Goal: Task Accomplishment & Management: Manage account settings

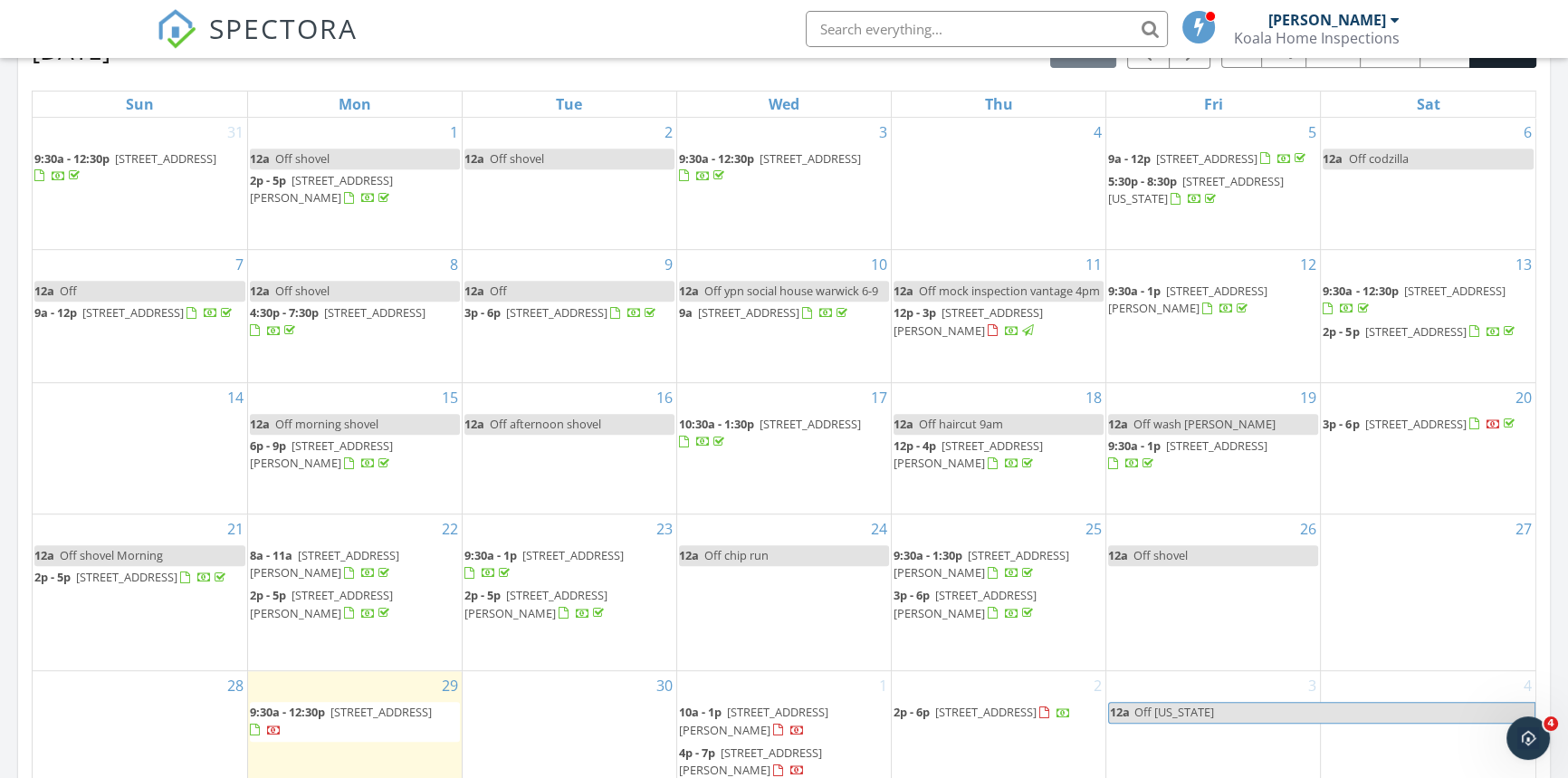
scroll to position [1070, 0]
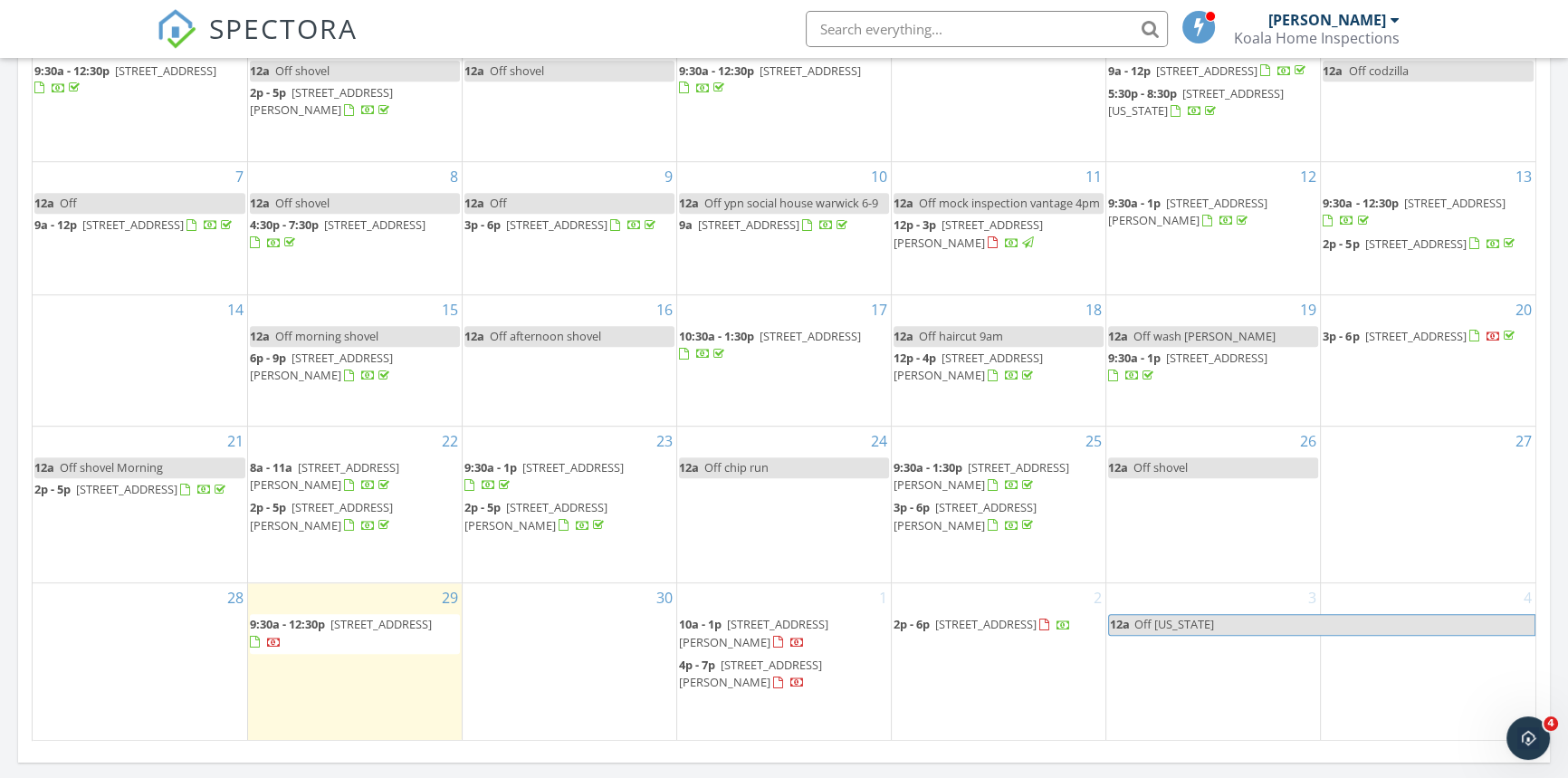
click at [790, 673] on span "81 Durfee St, New Bedford 02740" at bounding box center [750, 673] width 143 height 34
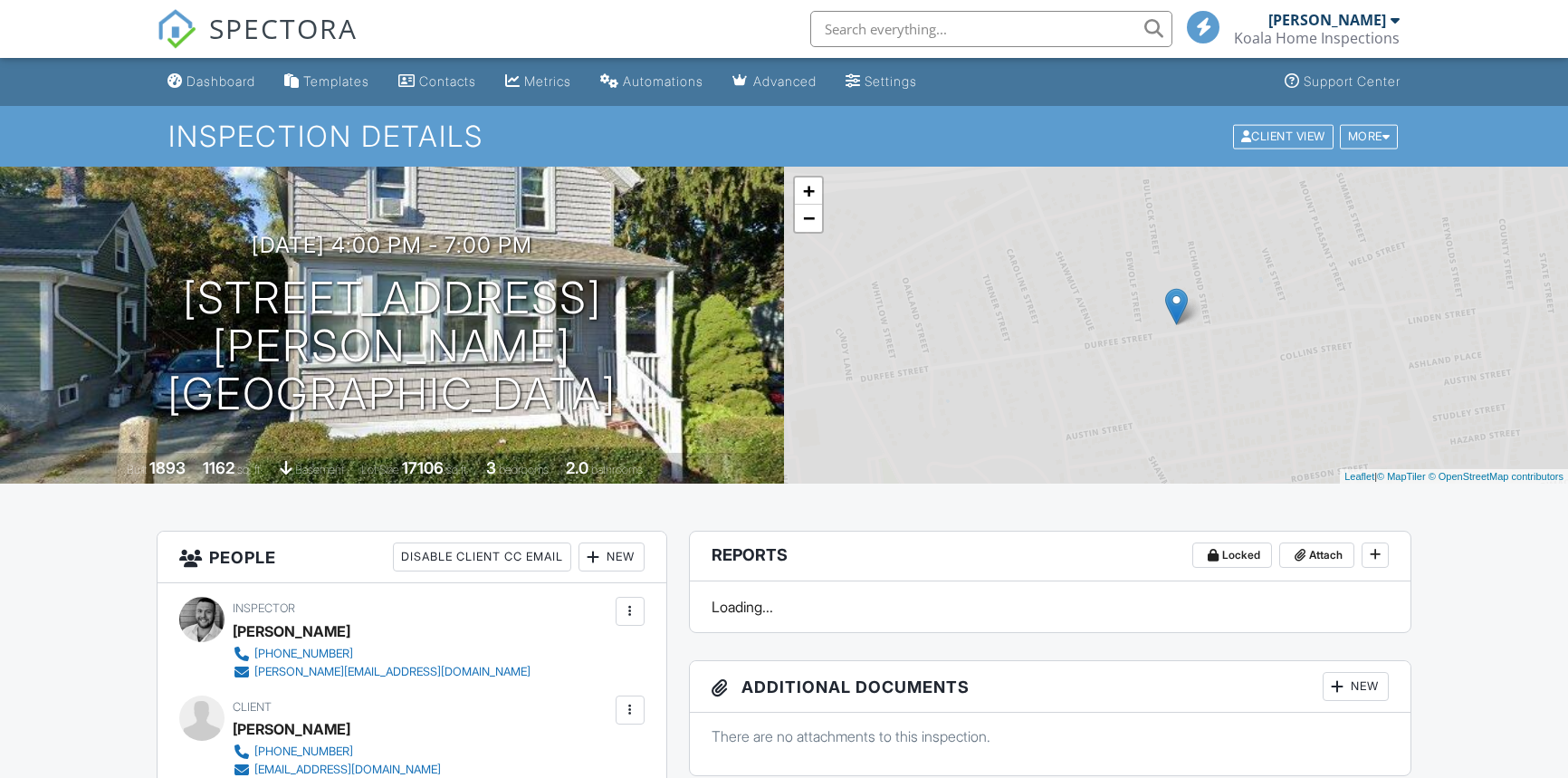
scroll to position [247, 0]
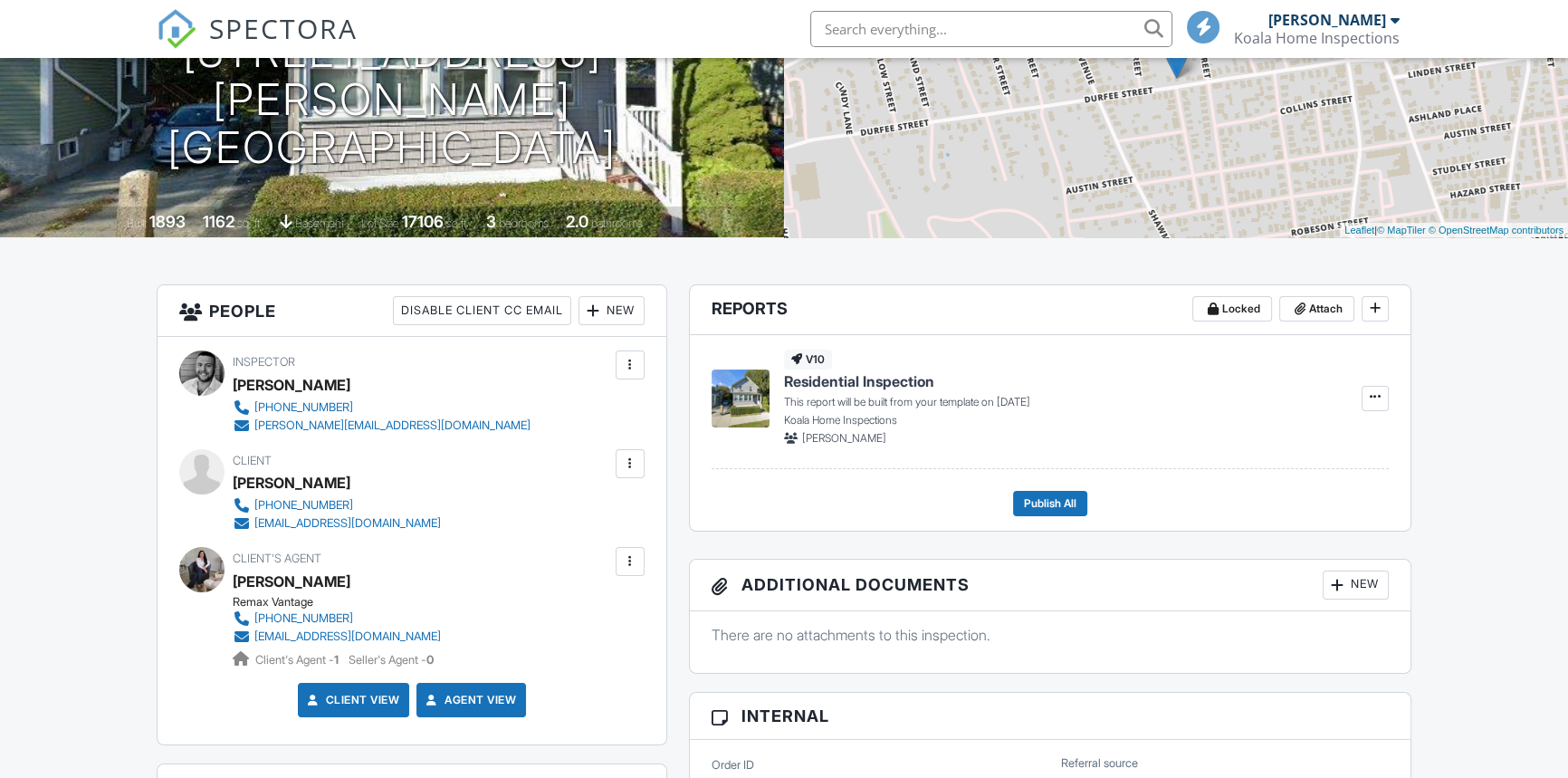
click at [632, 471] on div at bounding box center [631, 464] width 29 height 29
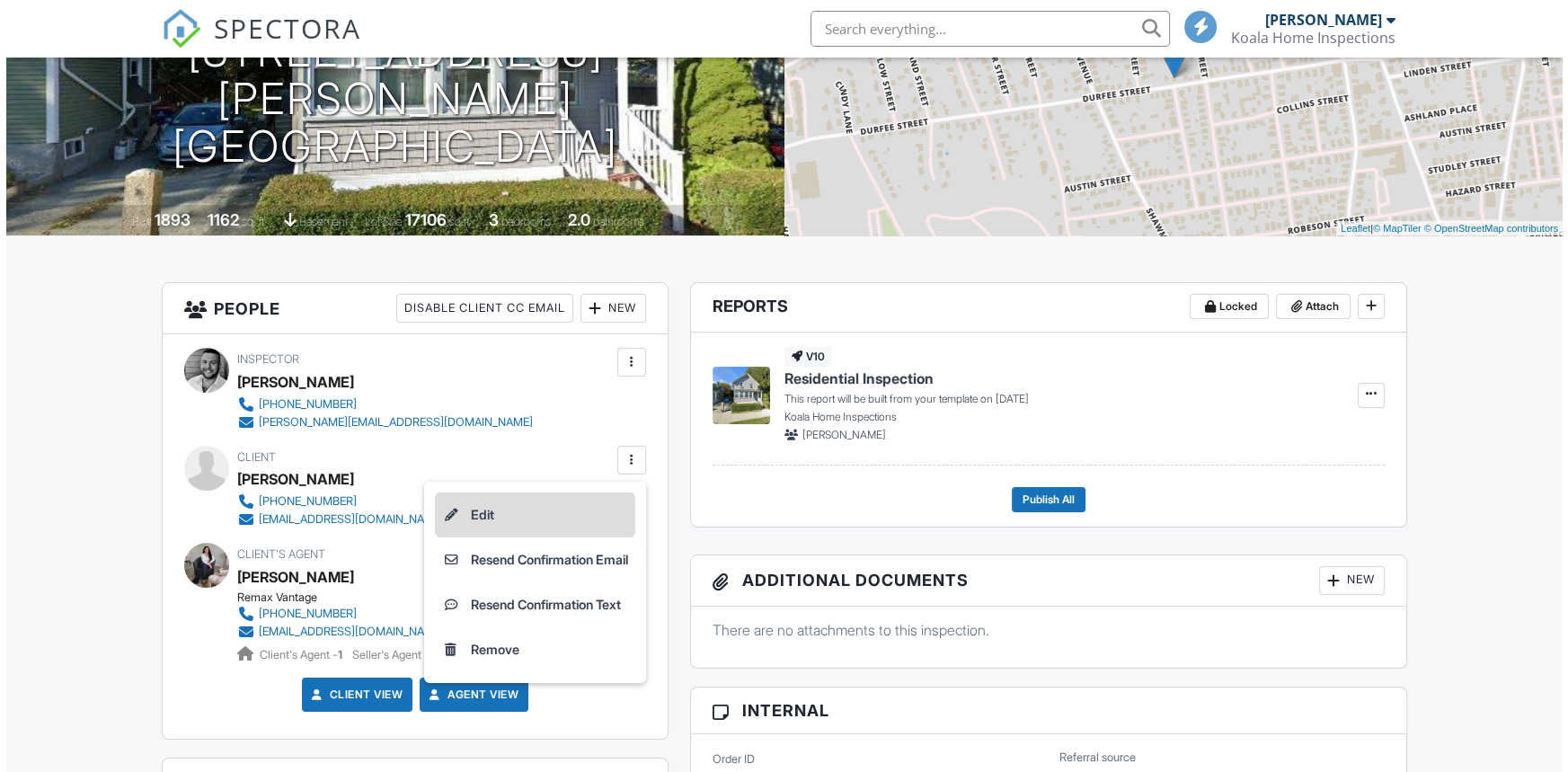
scroll to position [0, 0]
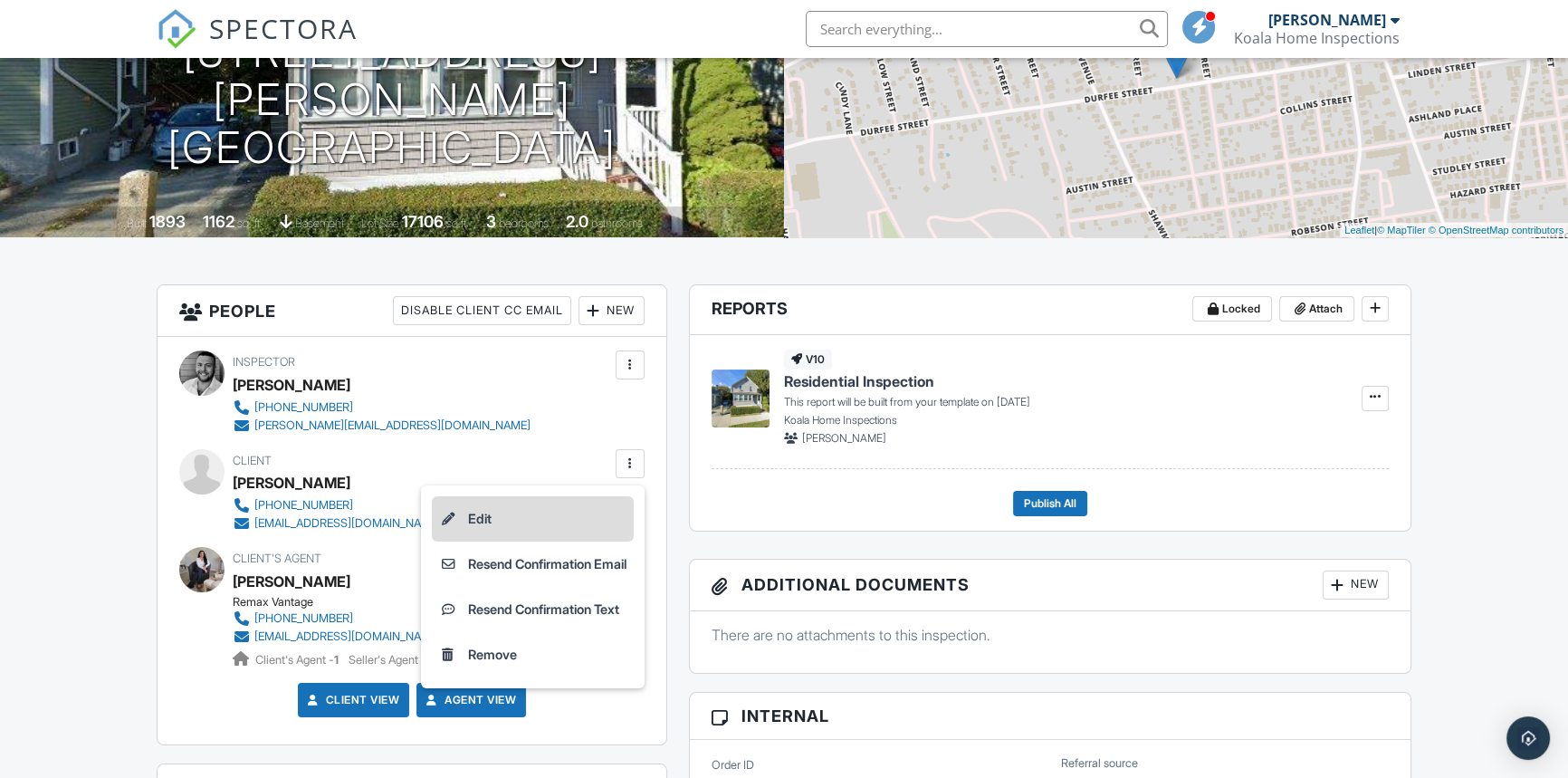
click at [481, 516] on li "Edit" at bounding box center [532, 520] width 202 height 46
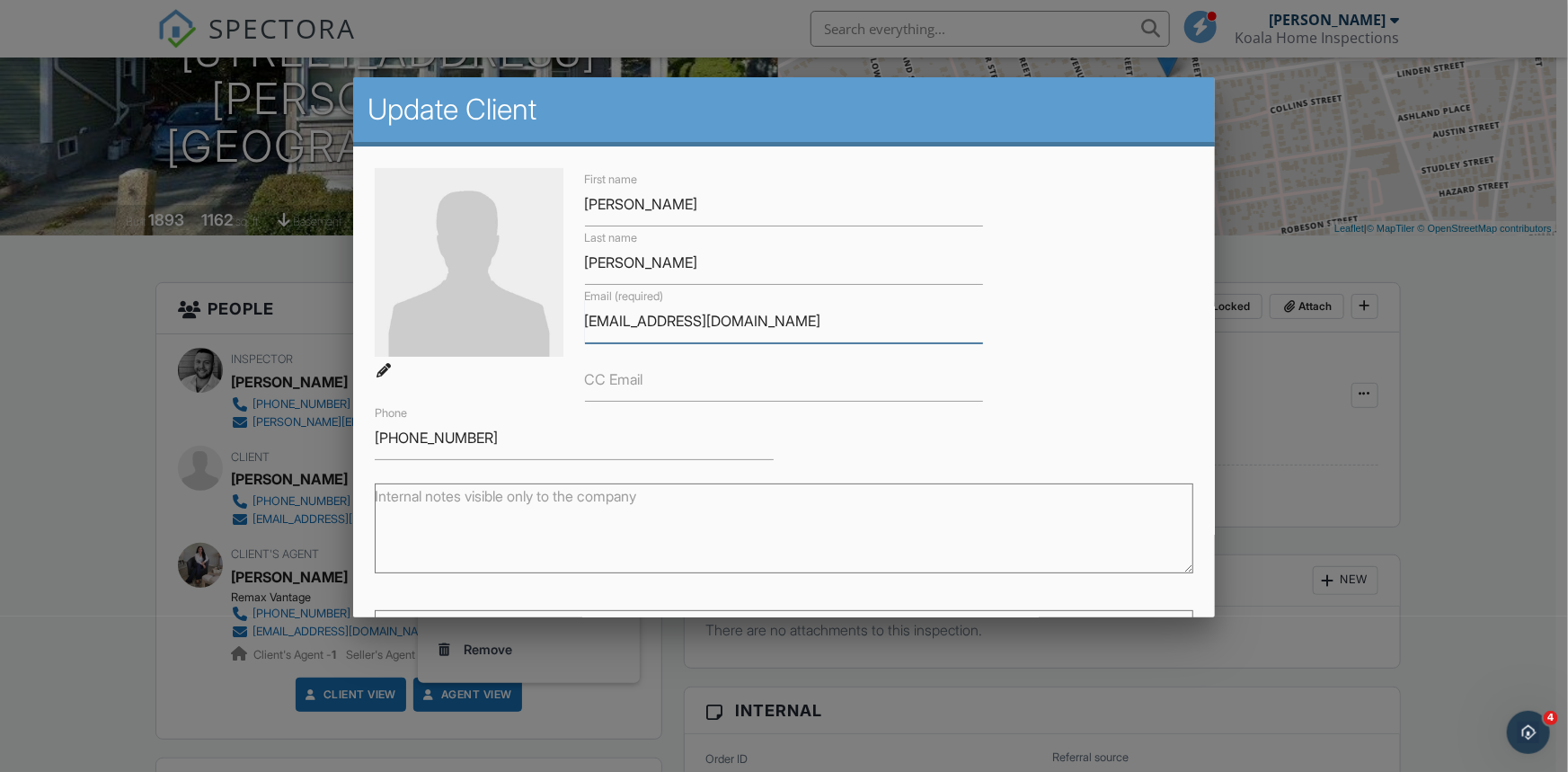
click at [601, 323] on input "[EMAIL_ADDRESS][DOMAIN_NAME]" at bounding box center [784, 321] width 399 height 44
type input "[EMAIL_ADDRESS][DOMAIN_NAME]"
click at [770, 441] on div "Phone 508-292-8255" at bounding box center [574, 430] width 420 height 58
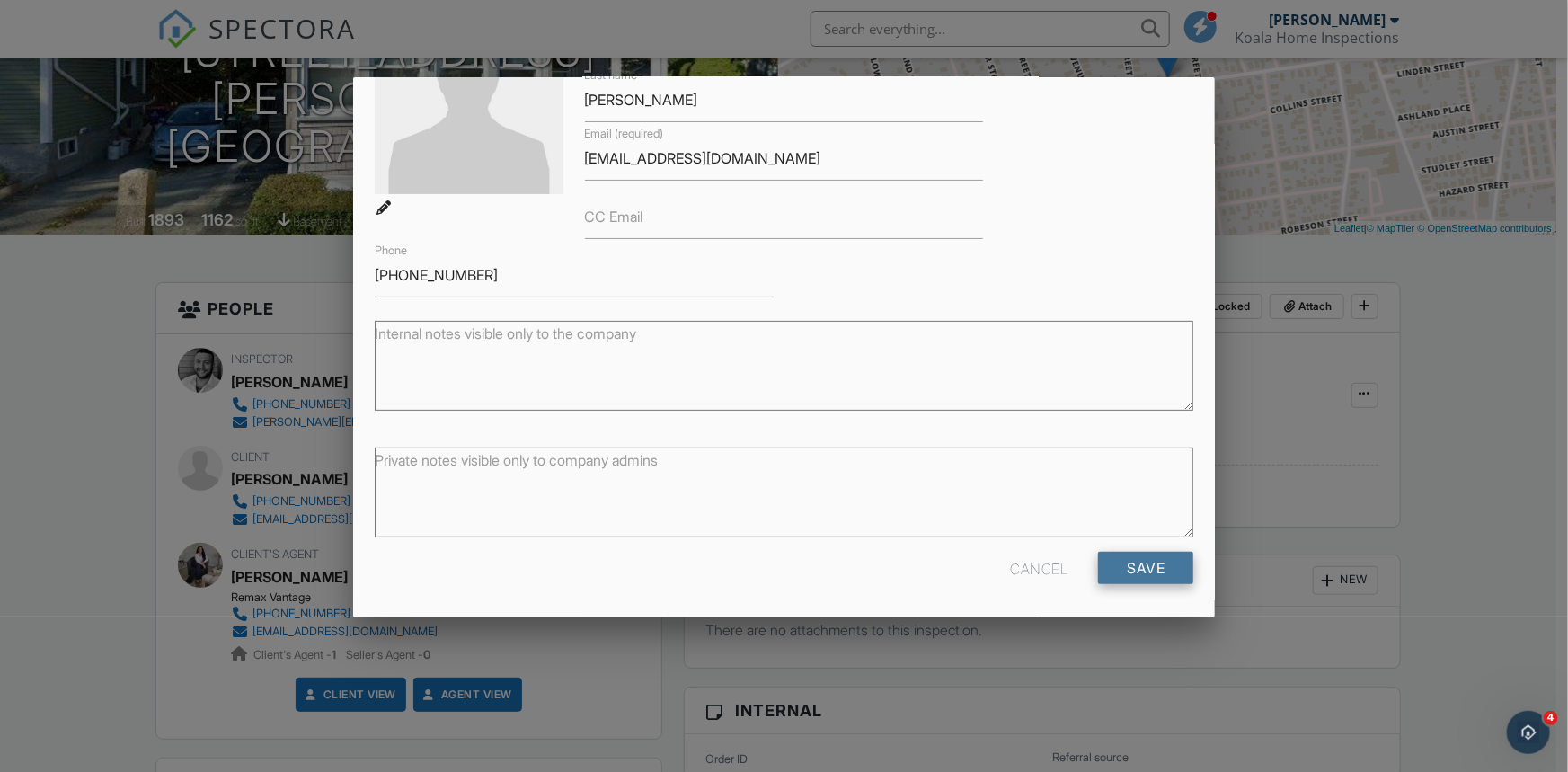
click at [1125, 567] on input "Save" at bounding box center [1145, 568] width 95 height 33
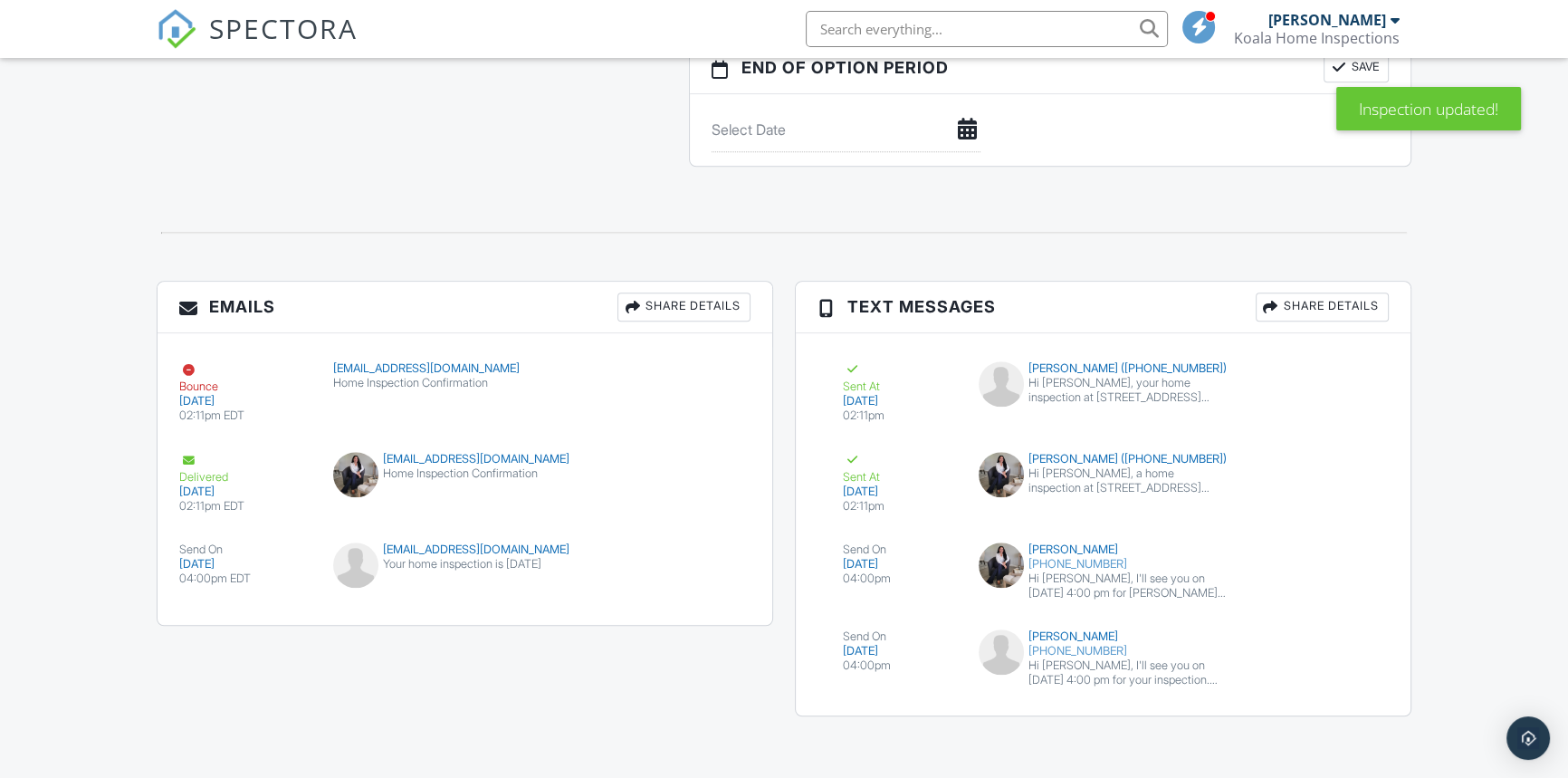
click at [709, 313] on div "Share Details" at bounding box center [685, 307] width 133 height 29
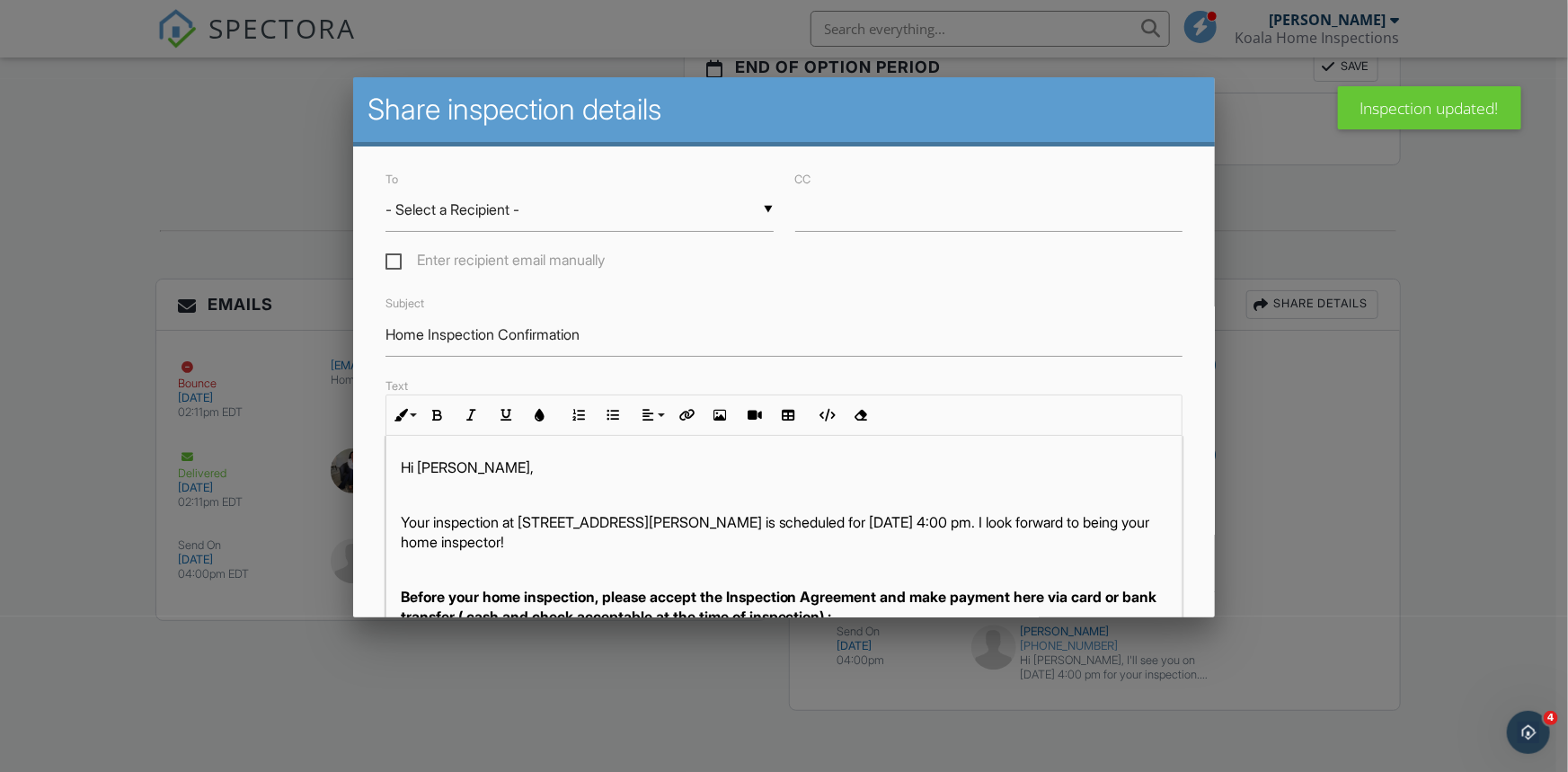
click at [571, 226] on div "▼ - Select a Recipient - - Select a Recipient - Gina Colin (Client) Sandra Alme…" at bounding box center [580, 209] width 389 height 44
click at [471, 248] on span "[PERSON_NAME] (Client)" at bounding box center [577, 256] width 382 height 45
type input "[PERSON_NAME] (Client)"
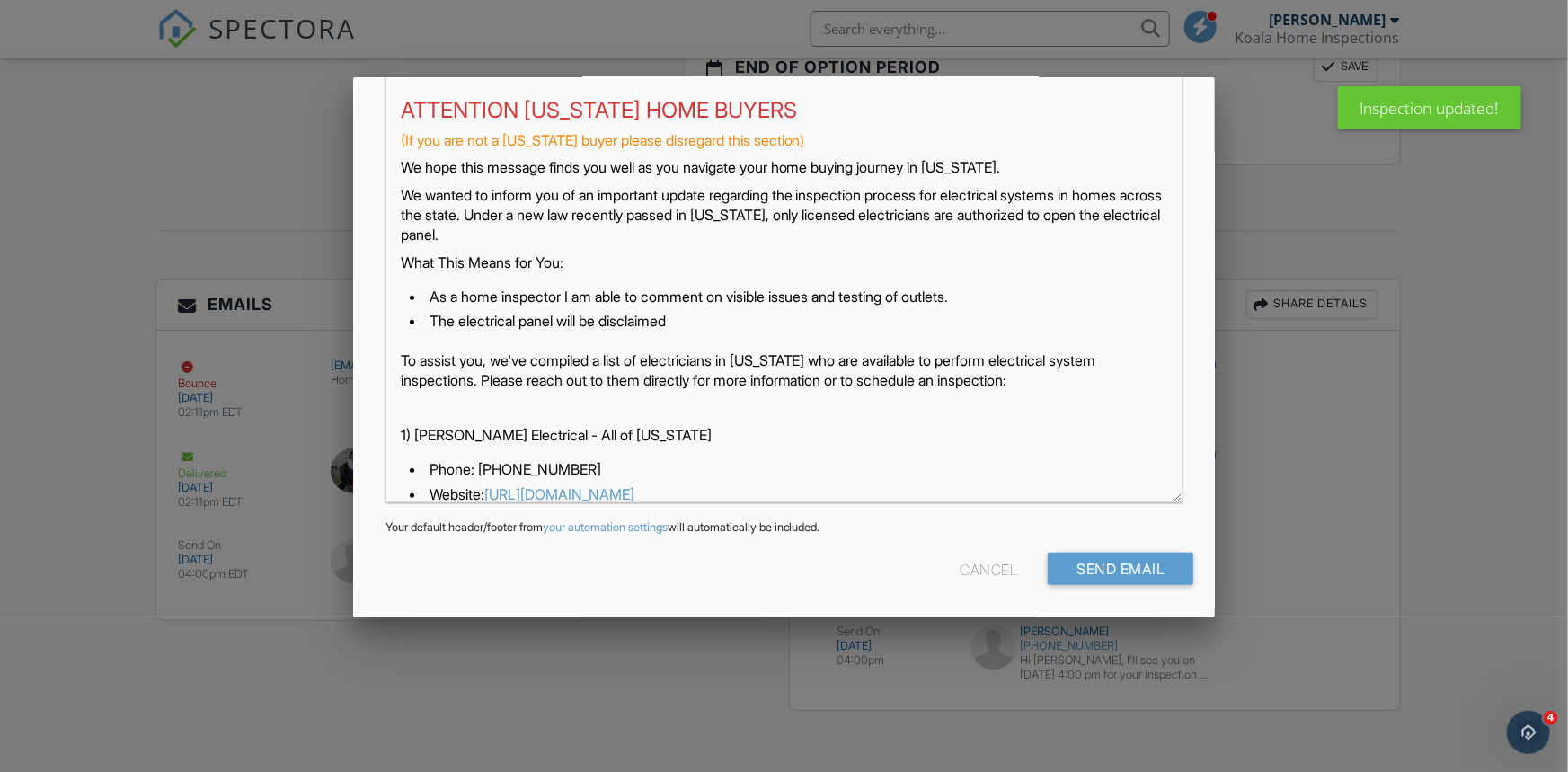
scroll to position [653, 0]
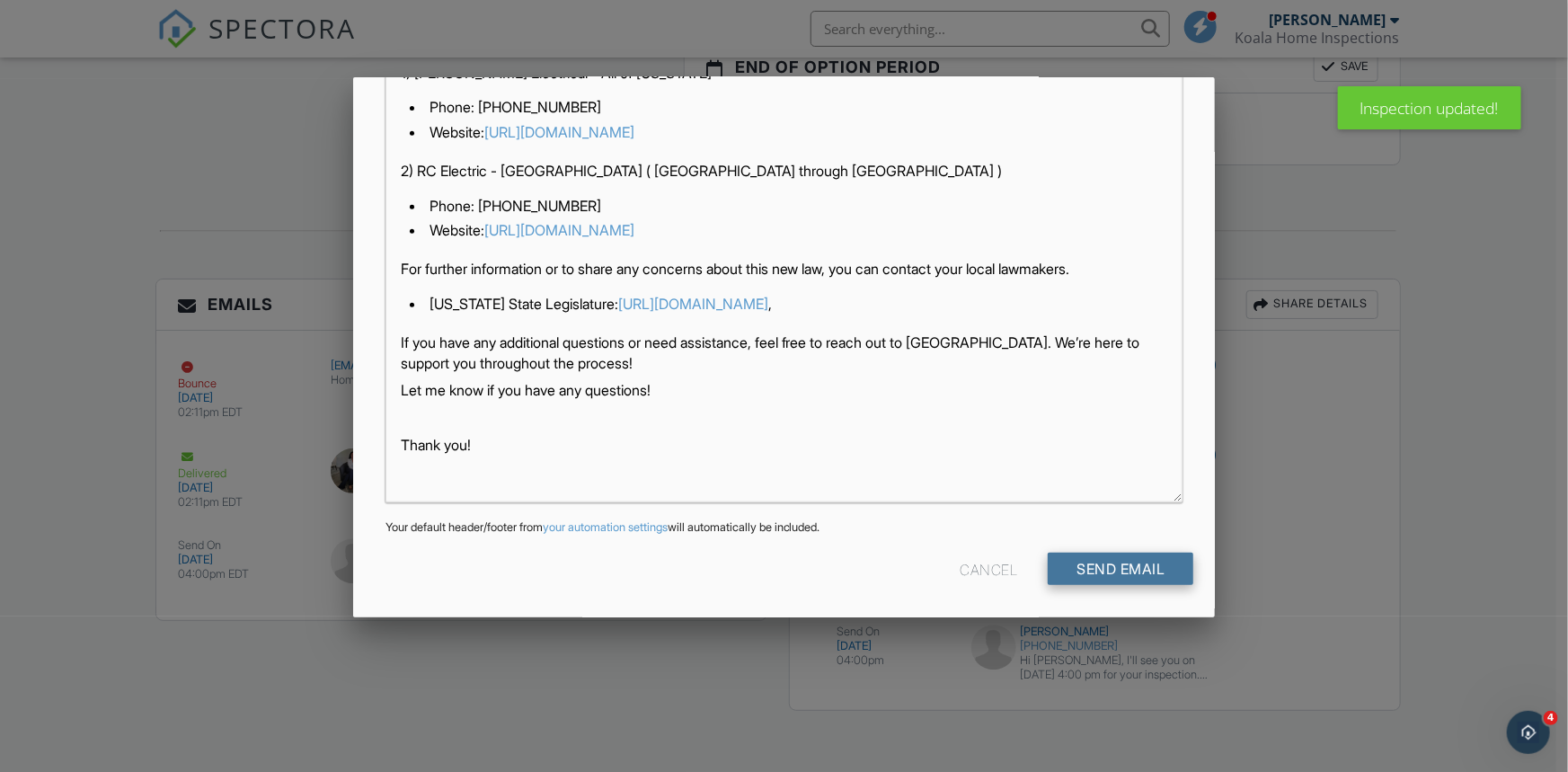
click at [1110, 572] on input "Send Email" at bounding box center [1121, 569] width 146 height 33
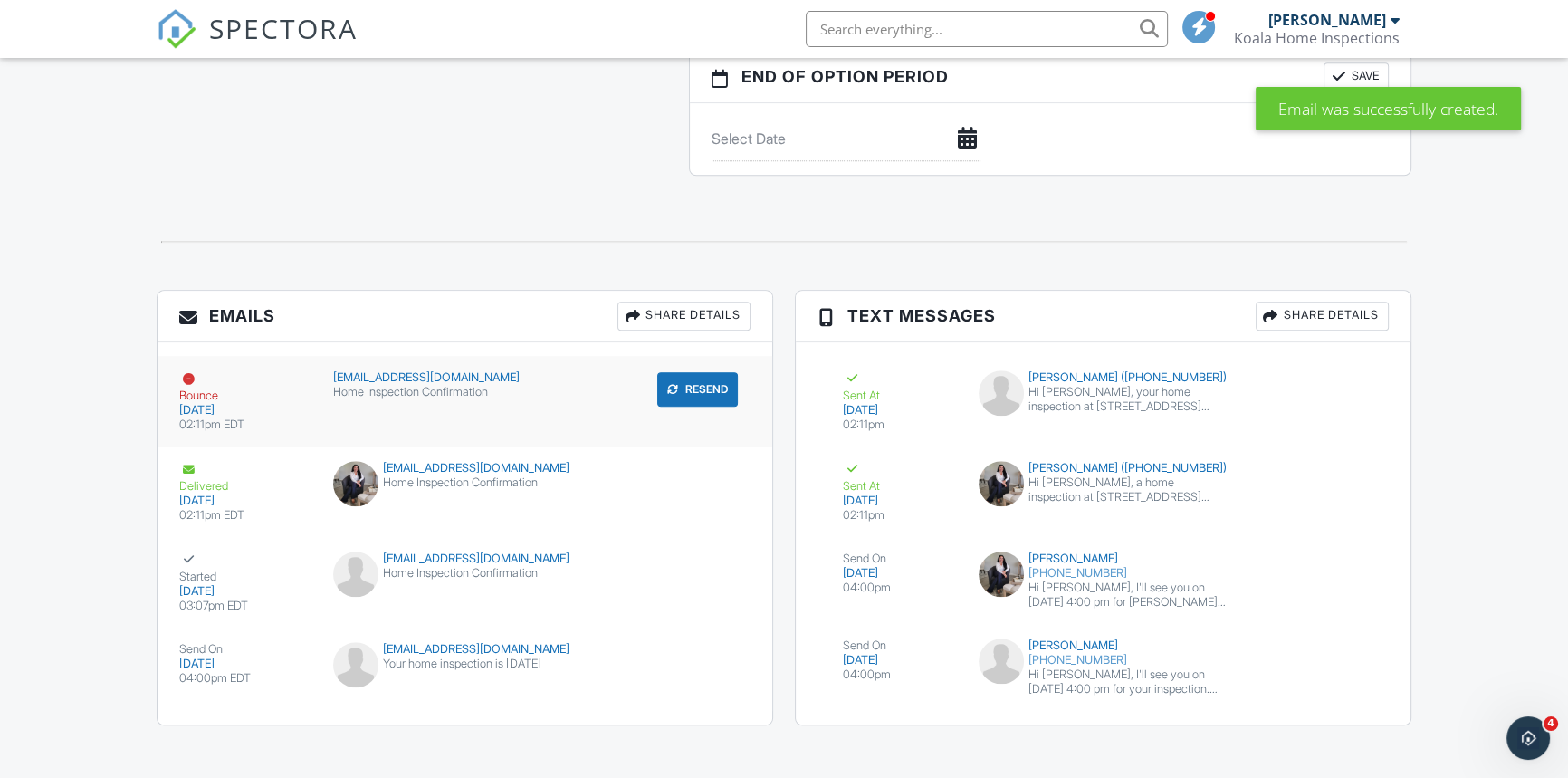
scroll to position [2065, 0]
